Goal: Navigation & Orientation: Find specific page/section

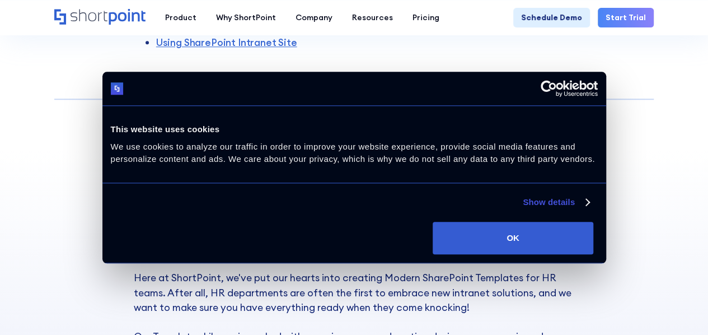
scroll to position [448, 0]
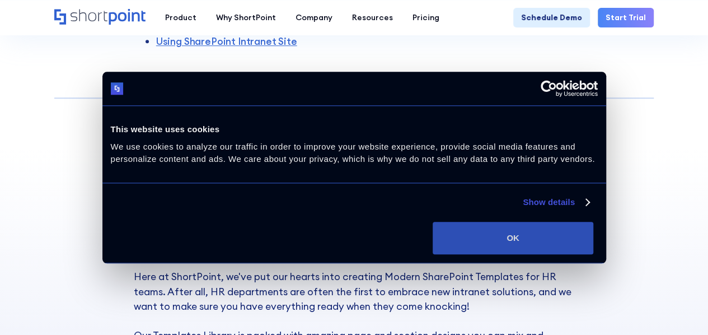
click at [593, 239] on button "OK" at bounding box center [513, 238] width 161 height 32
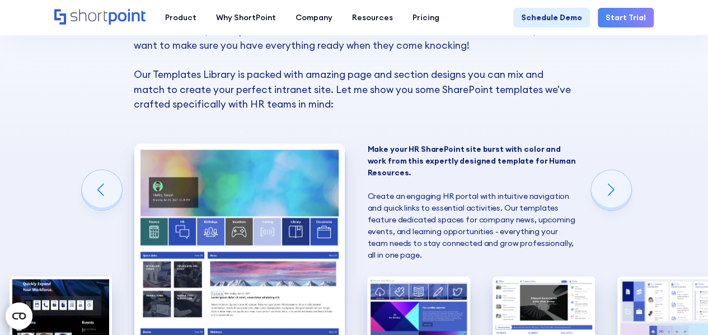
scroll to position [839, 0]
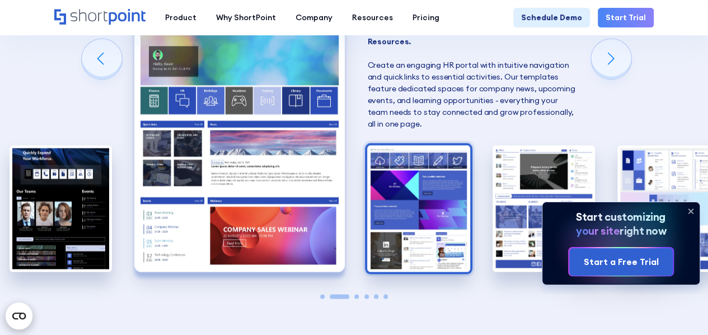
click at [420, 176] on img "3 / 6" at bounding box center [418, 208] width 102 height 126
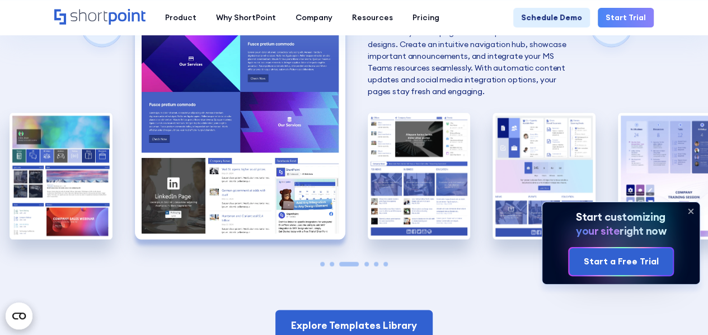
scroll to position [895, 0]
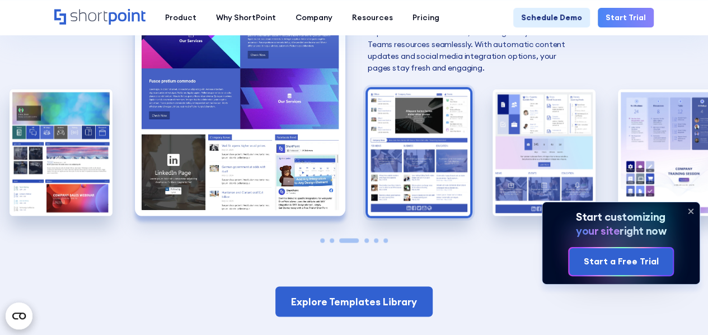
click at [414, 157] on img "4 / 6" at bounding box center [419, 152] width 102 height 126
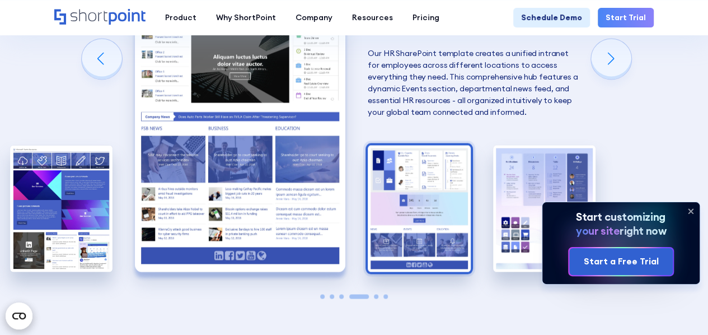
scroll to position [783, 0]
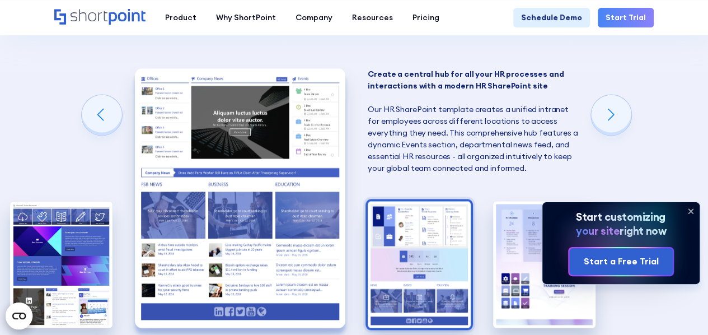
click at [414, 238] on img "5 / 6" at bounding box center [419, 264] width 102 height 126
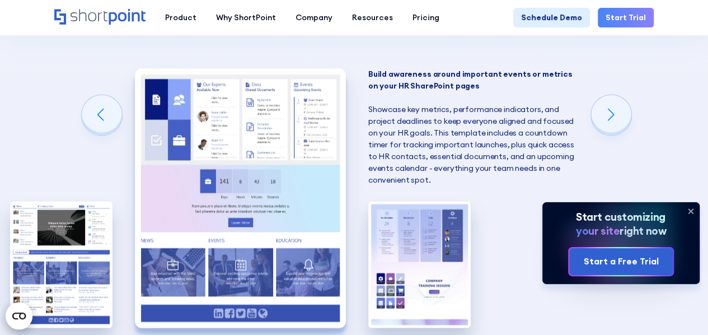
click at [414, 238] on img "6 / 6" at bounding box center [419, 264] width 102 height 126
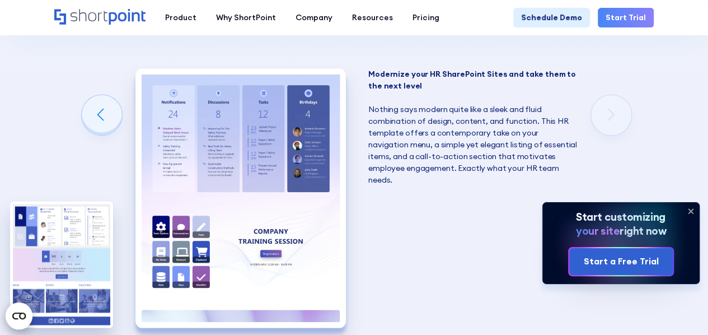
click at [262, 130] on img "6 / 6" at bounding box center [240, 197] width 210 height 258
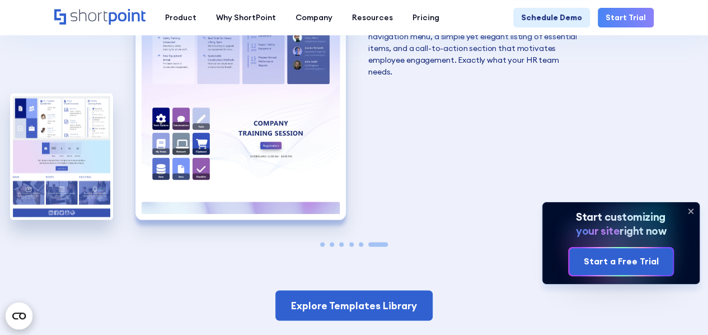
scroll to position [951, 0]
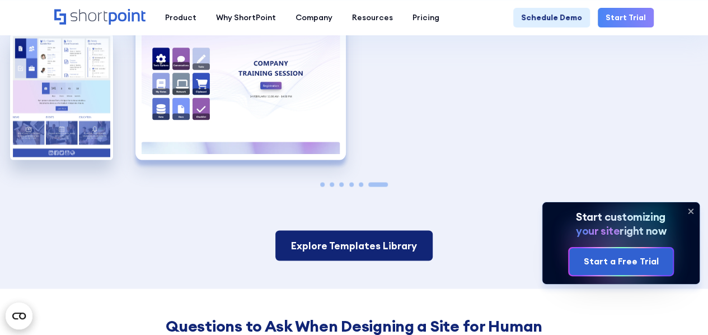
click at [336, 241] on link "Explore Templates Library" at bounding box center [353, 245] width 157 height 30
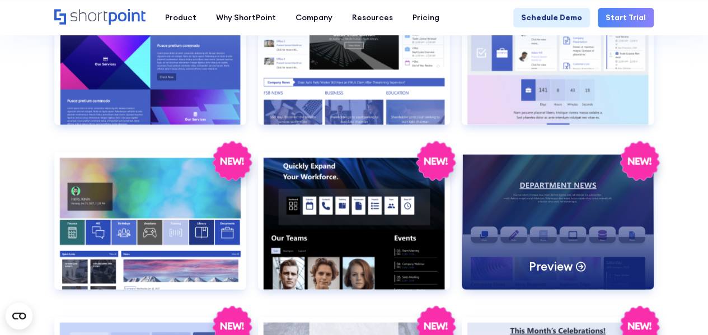
scroll to position [1399, 0]
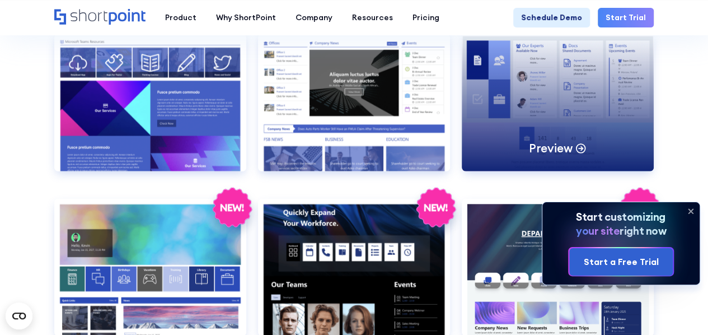
click at [576, 110] on div "Preview" at bounding box center [558, 102] width 192 height 137
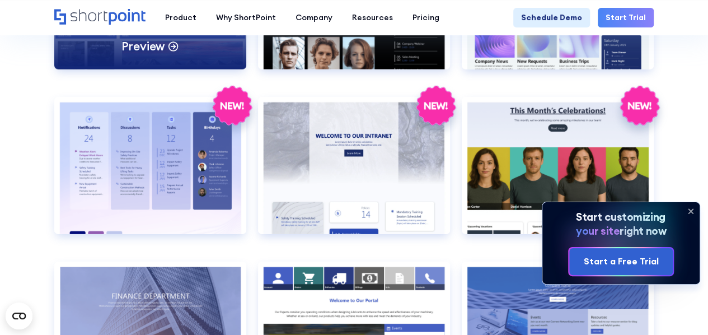
scroll to position [1734, 0]
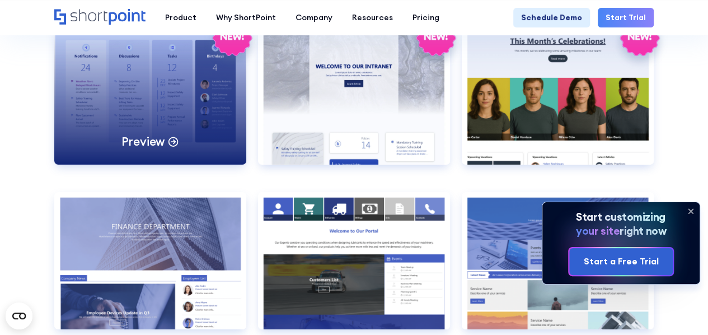
click at [159, 137] on p "Preview" at bounding box center [143, 141] width 44 height 15
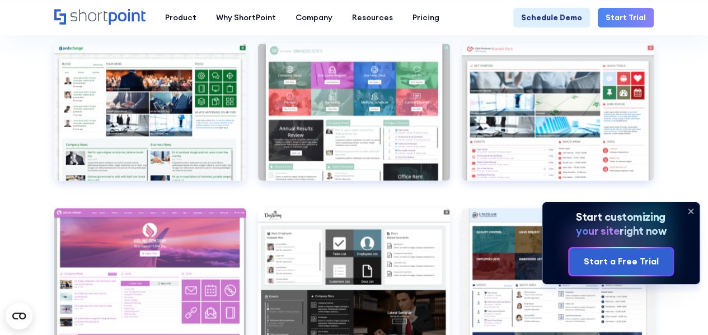
scroll to position [3301, 0]
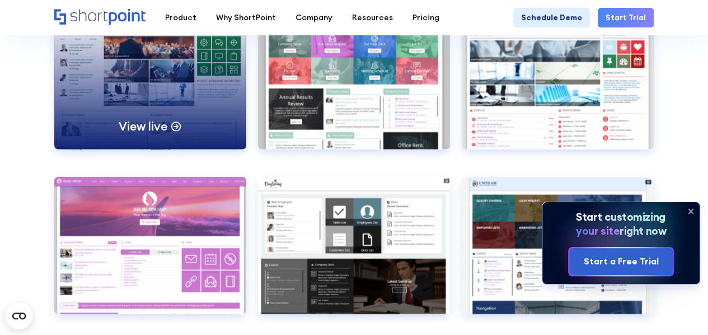
click at [154, 107] on div "View live" at bounding box center [150, 80] width 192 height 137
